Goal: Check status: Check status

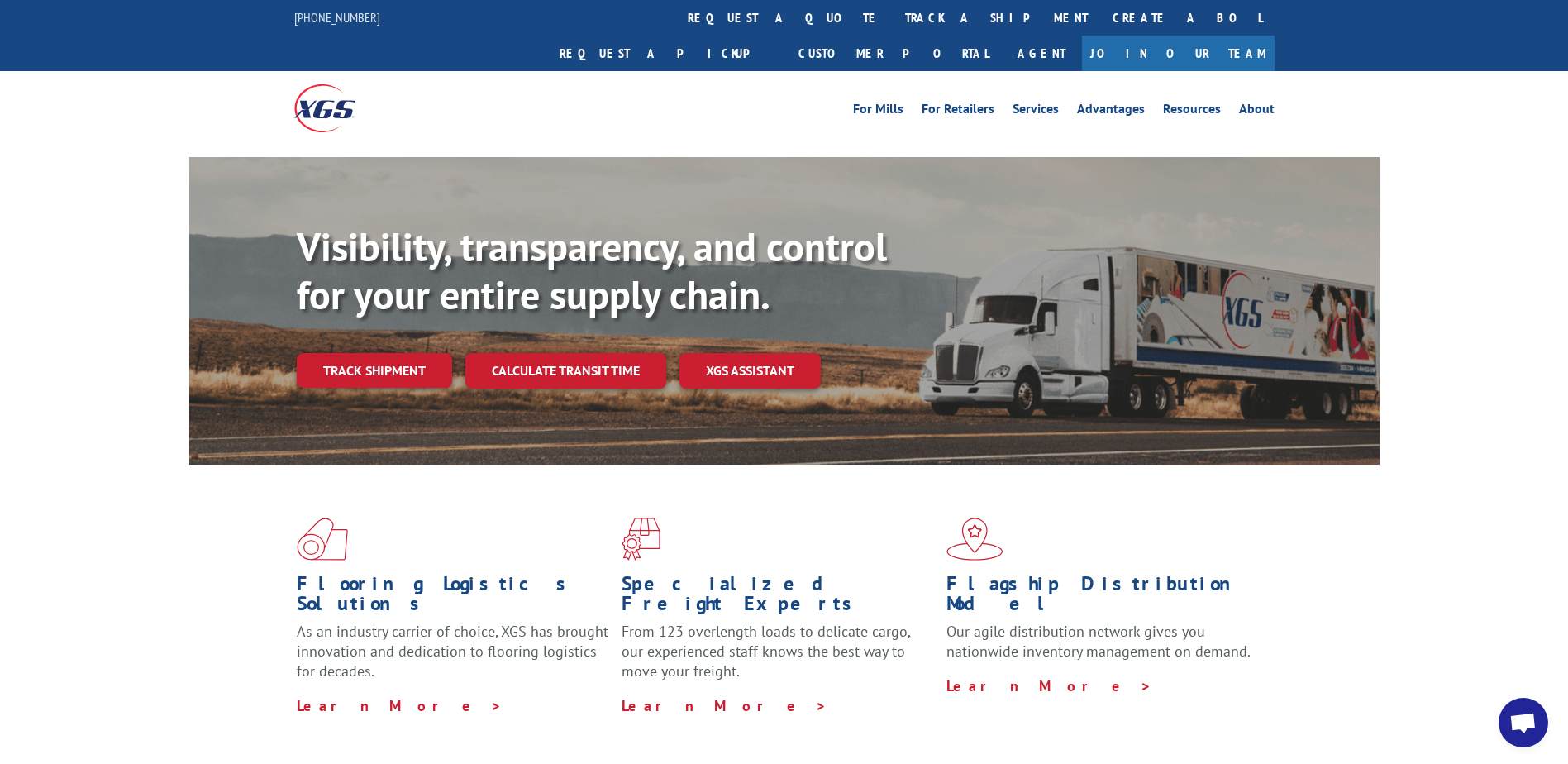
drag, startPoint x: 376, startPoint y: 334, endPoint x: 404, endPoint y: 331, distance: 28.2
click at [376, 353] on link "Track shipment" at bounding box center [374, 370] width 155 height 35
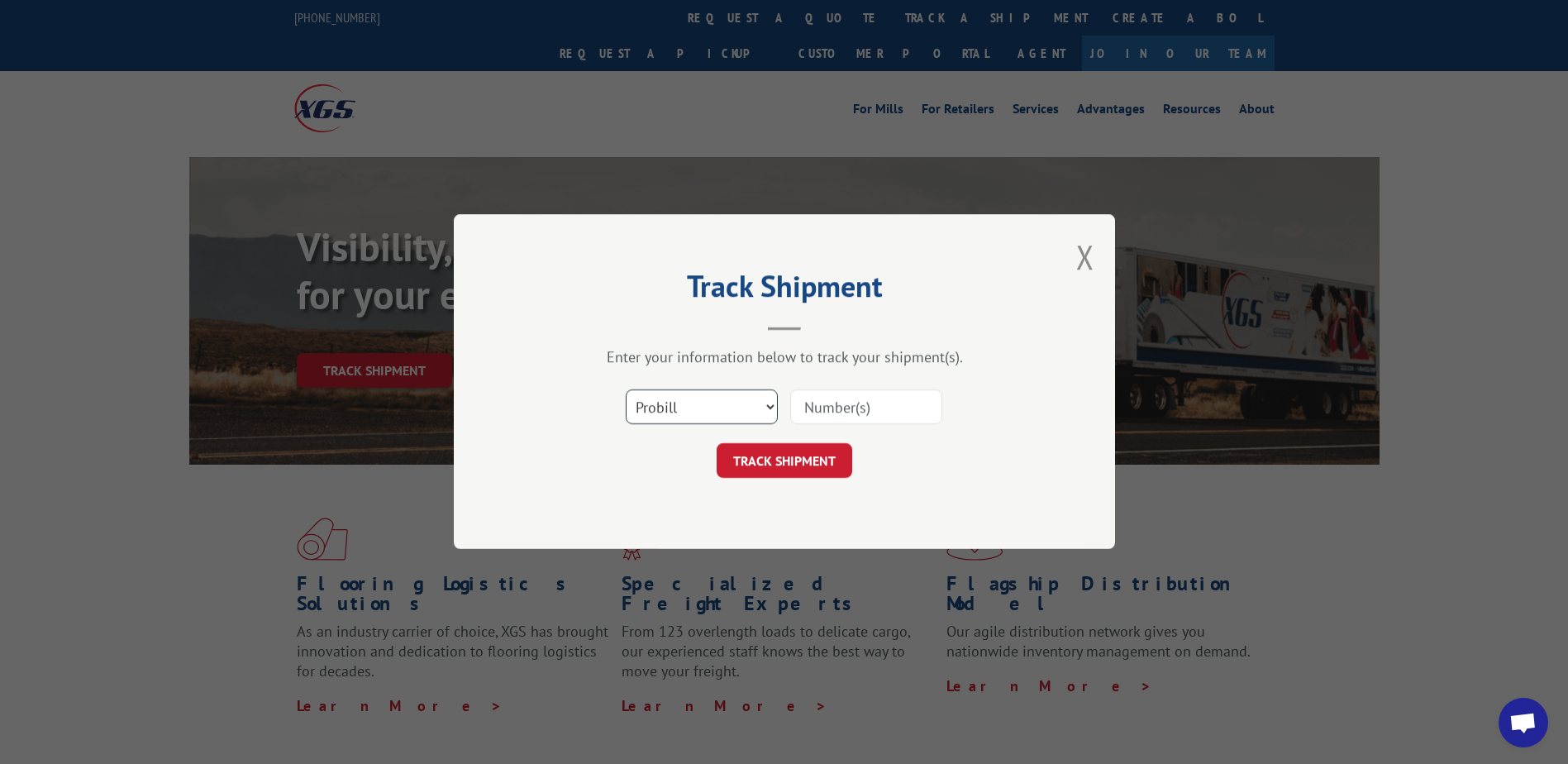
drag, startPoint x: 655, startPoint y: 409, endPoint x: 649, endPoint y: 426, distance: 18.0
click at [655, 409] on select "Select category... Probill BOL PO" at bounding box center [702, 408] width 152 height 35
select select "po"
click at [625, 390] on select "Select category... Probill BOL PO" at bounding box center [702, 408] width 152 height 35
click at [866, 408] on input at bounding box center [866, 408] width 152 height 35
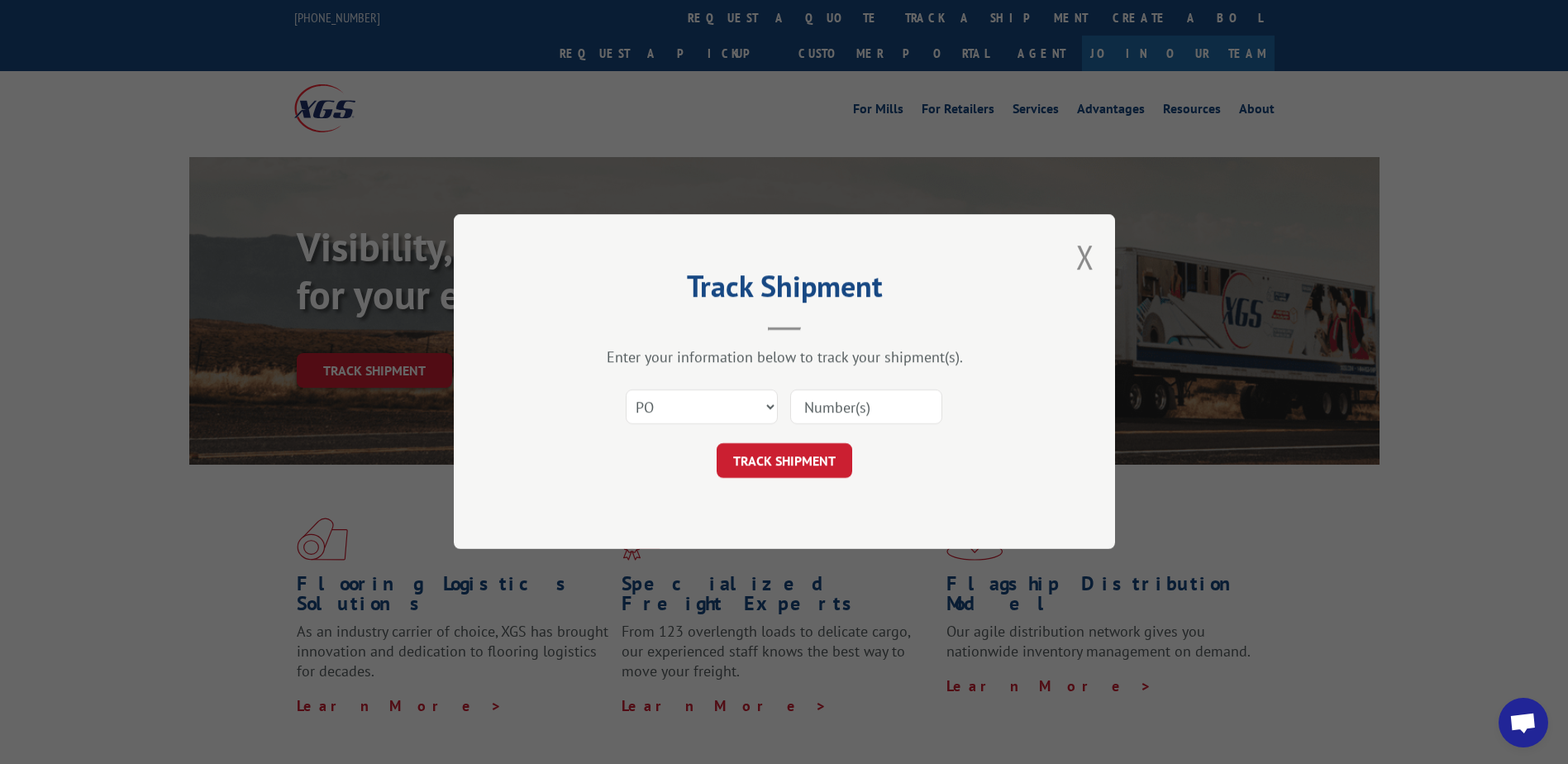
paste input "08516460"
click at [760, 462] on button "TRACK SHIPMENT" at bounding box center [784, 461] width 136 height 35
click at [827, 403] on input "08516460" at bounding box center [866, 408] width 152 height 35
type input "08516460"
click at [834, 458] on button "TRACK SHIPMENT" at bounding box center [784, 461] width 136 height 35
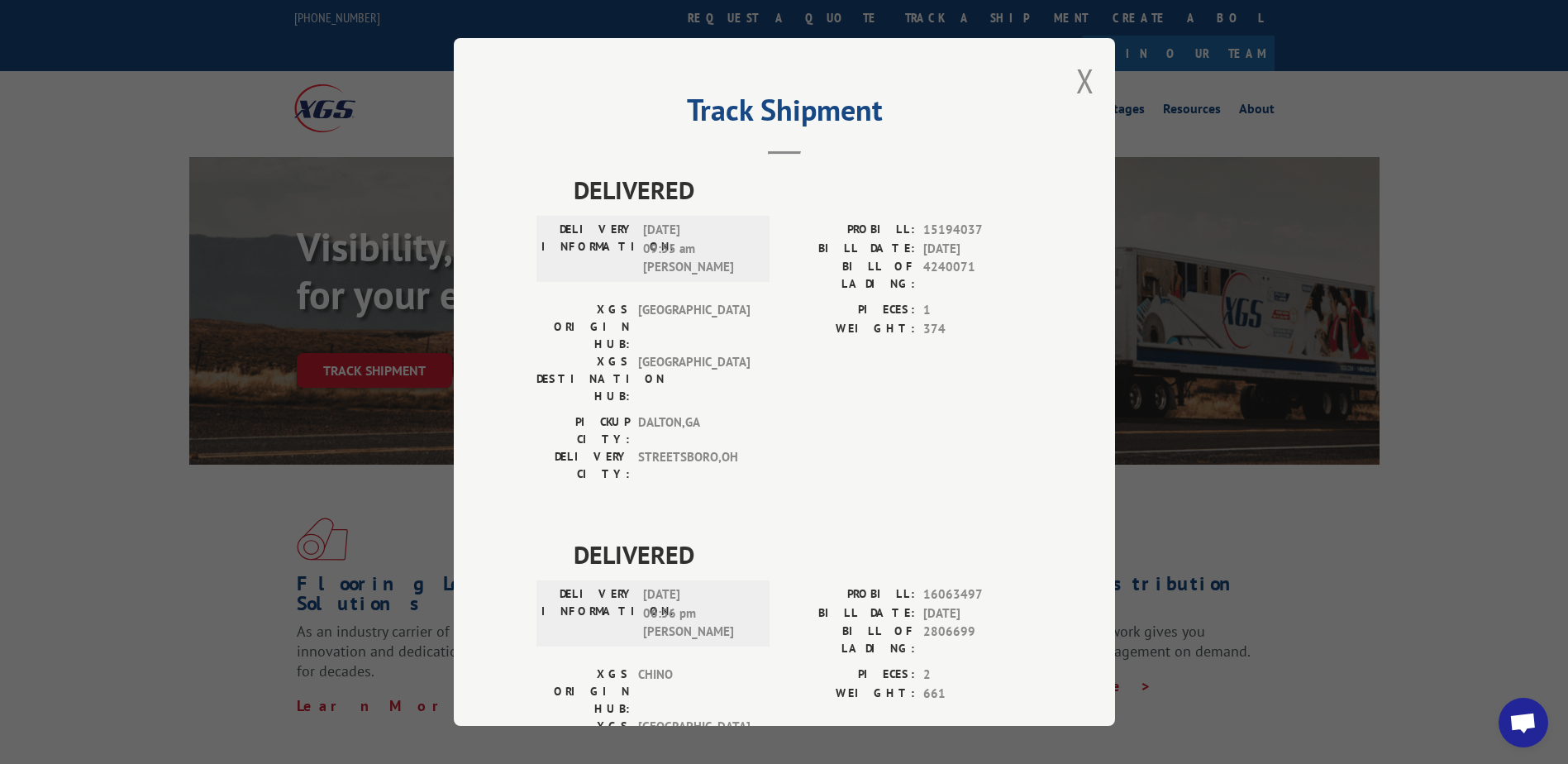
scroll to position [328, 0]
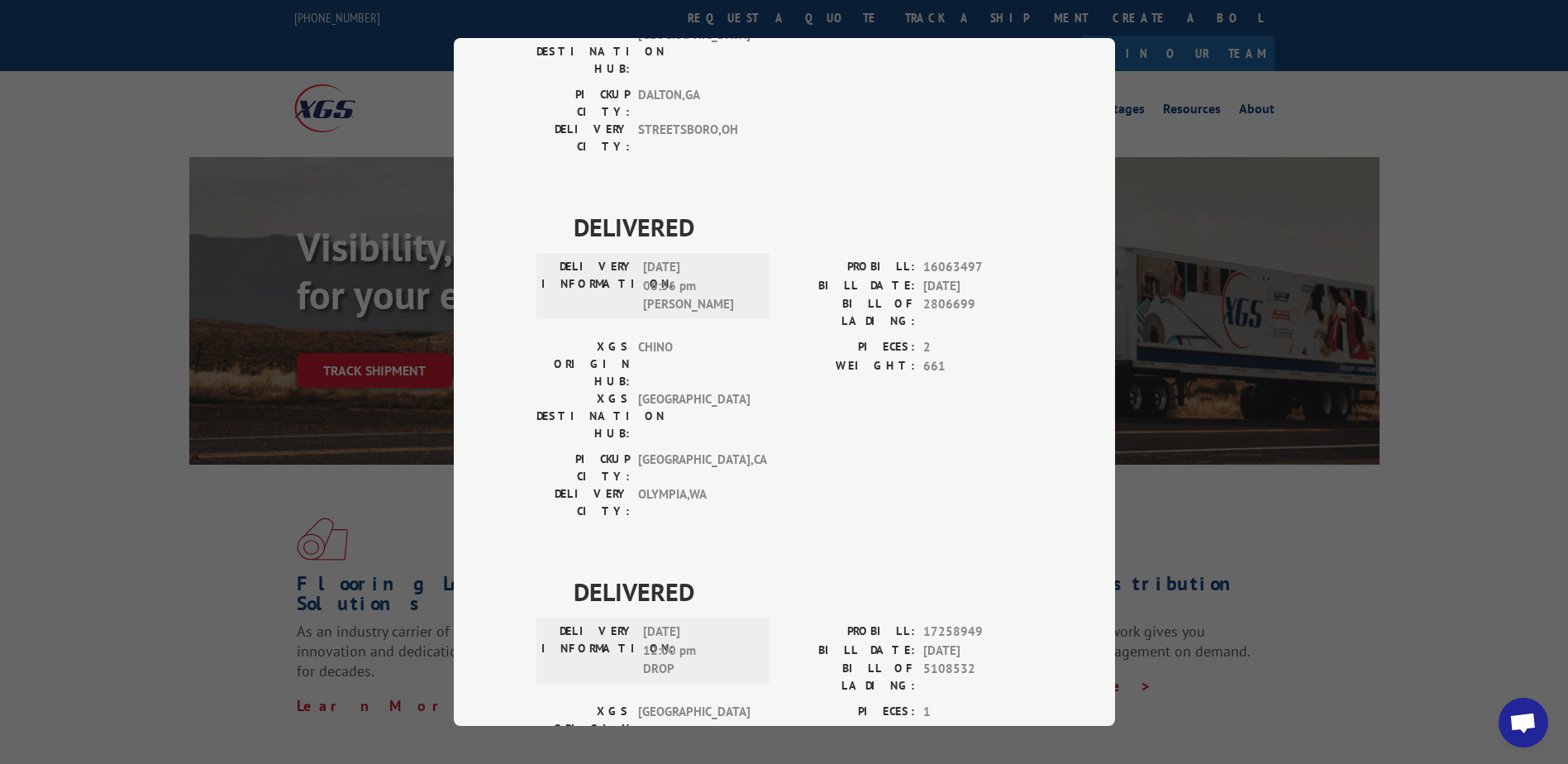
click at [117, 78] on div "Track Shipment DELIVERED DELIVERY INFORMATION: [DATE] 09:55 am [PERSON_NAME] PR…" at bounding box center [784, 382] width 1568 height 764
click at [1295, 520] on div "Track Shipment DELIVERED DELIVERY INFORMATION: [DATE] 09:55 am [PERSON_NAME] PR…" at bounding box center [784, 382] width 1568 height 764
